Goal: Task Accomplishment & Management: Manage account settings

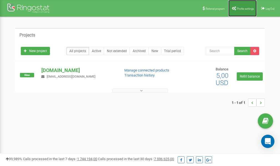
click at [245, 7] on span "Profile settings" at bounding box center [245, 8] width 17 height 3
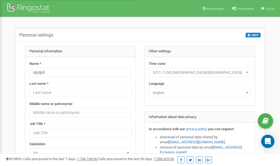
scroll to position [28, 0]
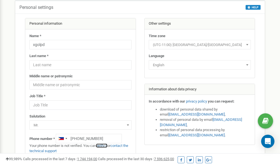
click at [103, 147] on link "verify it" at bounding box center [101, 146] width 11 height 4
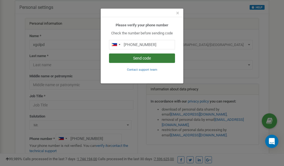
click at [136, 59] on button "Send code" at bounding box center [142, 58] width 66 height 9
